Goal: Task Accomplishment & Management: Complete application form

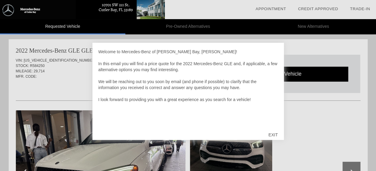
click at [276, 132] on div "EXIT" at bounding box center [273, 135] width 21 height 18
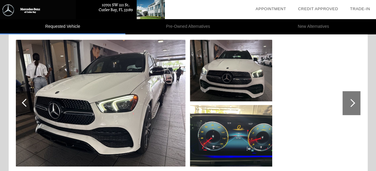
scroll to position [72, 0]
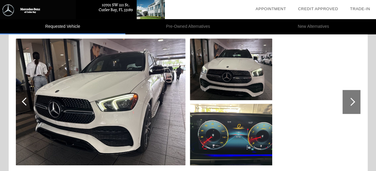
click at [291, 131] on div at bounding box center [188, 134] width 345 height 65
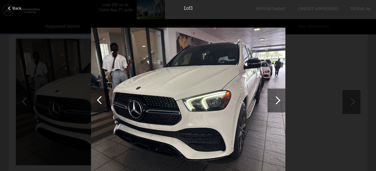
click at [275, 101] on div at bounding box center [277, 100] width 8 height 8
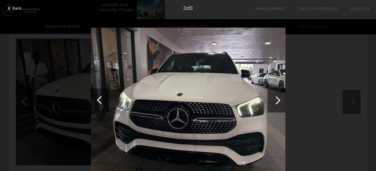
click at [276, 101] on div at bounding box center [277, 100] width 8 height 8
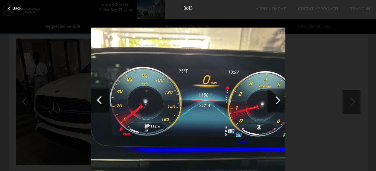
click at [277, 102] on div at bounding box center [277, 100] width 8 height 8
click at [279, 102] on div at bounding box center [277, 100] width 8 height 8
click at [337, 52] on div "Back 3 of 3" at bounding box center [188, 85] width 376 height 171
click at [16, 10] on span "Back" at bounding box center [17, 8] width 9 height 4
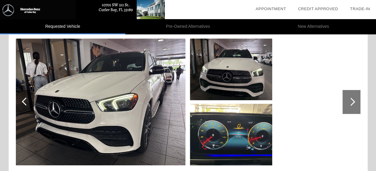
click at [306, 108] on div at bounding box center [188, 134] width 345 height 65
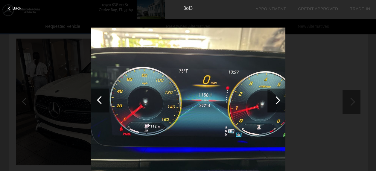
click at [18, 8] on span "Back" at bounding box center [17, 8] width 9 height 4
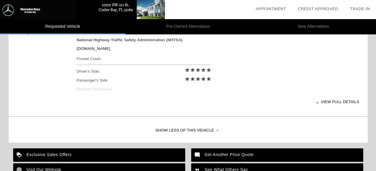
scroll to position [264, 0]
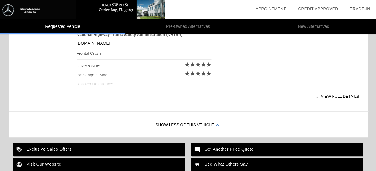
click at [319, 97] on div at bounding box center [318, 97] width 2 height 2
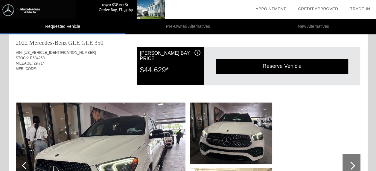
scroll to position [0, 0]
